Goal: Go to known website: Go to known website

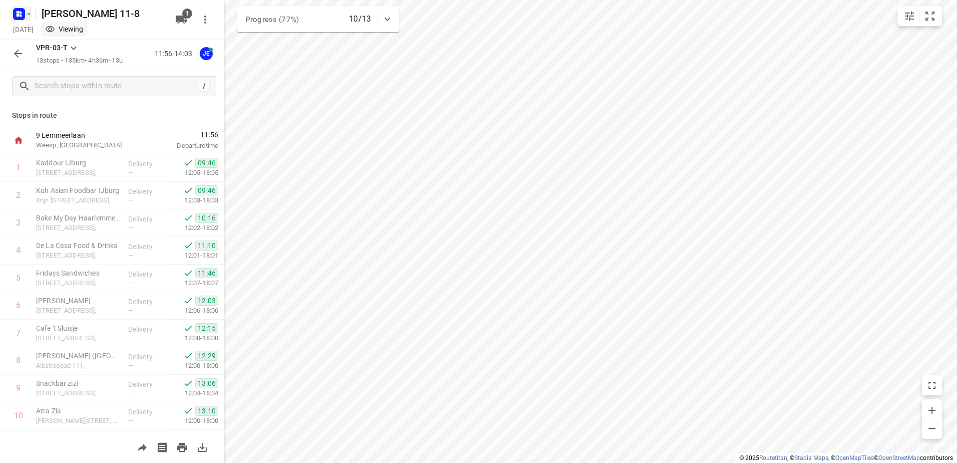
click at [32, 18] on icon "button" at bounding box center [29, 14] width 8 height 8
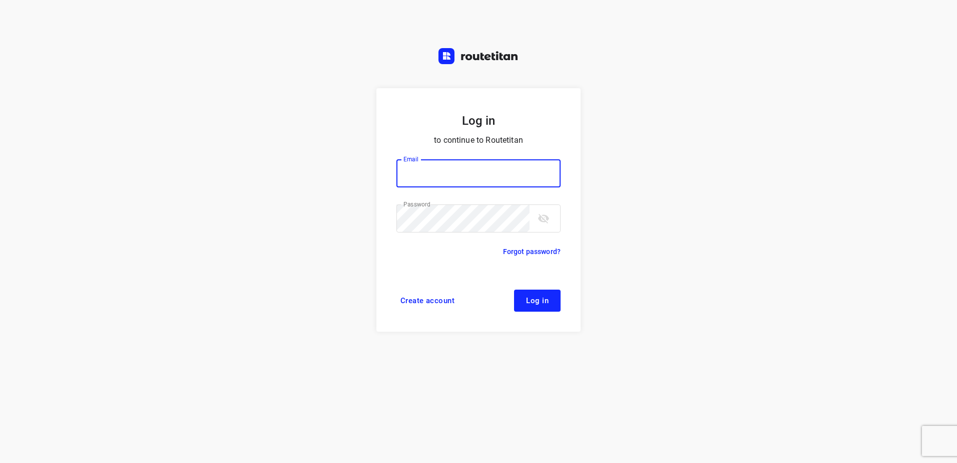
type input "[EMAIL_ADDRESS][DOMAIN_NAME]"
click at [536, 300] on span "Log in" at bounding box center [537, 300] width 23 height 8
